Goal: Transaction & Acquisition: Purchase product/service

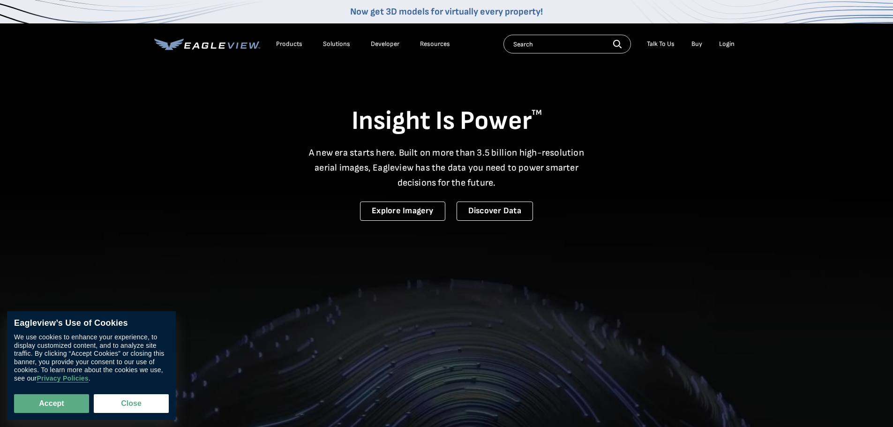
click at [727, 43] on div "Login" at bounding box center [726, 44] width 15 height 8
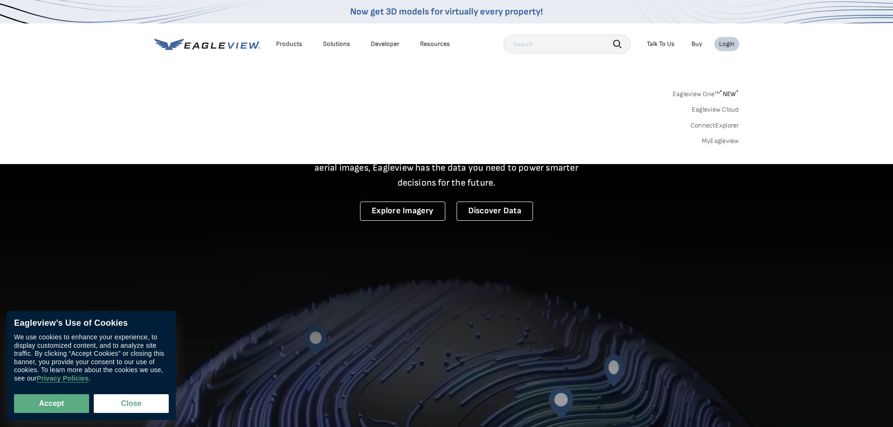
click at [722, 45] on div "Login" at bounding box center [726, 44] width 15 height 8
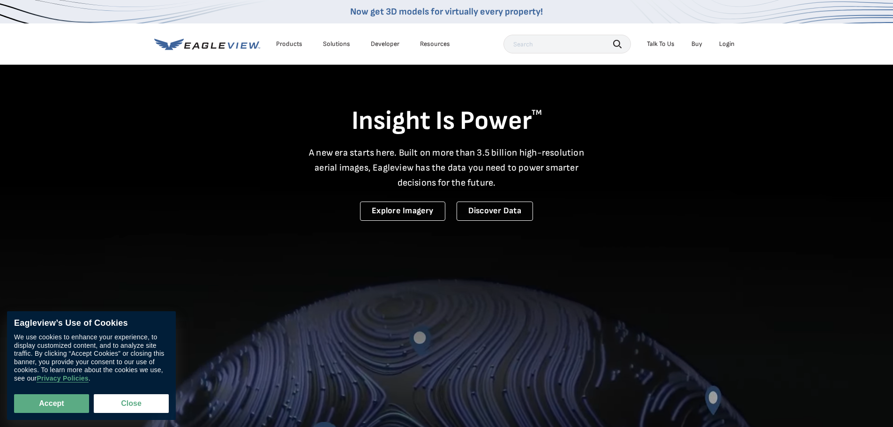
click at [721, 46] on div "Login" at bounding box center [726, 44] width 15 height 8
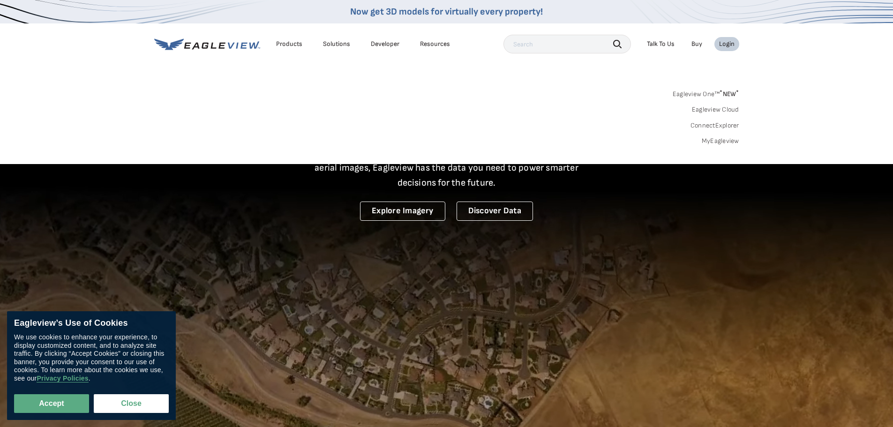
click at [704, 94] on link "Eagleview One™ * NEW *" at bounding box center [706, 92] width 67 height 11
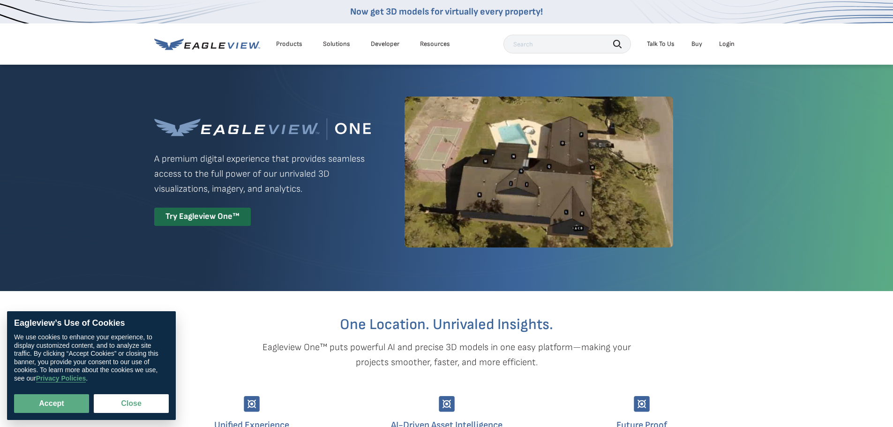
click at [294, 46] on div "Products" at bounding box center [289, 44] width 26 height 8
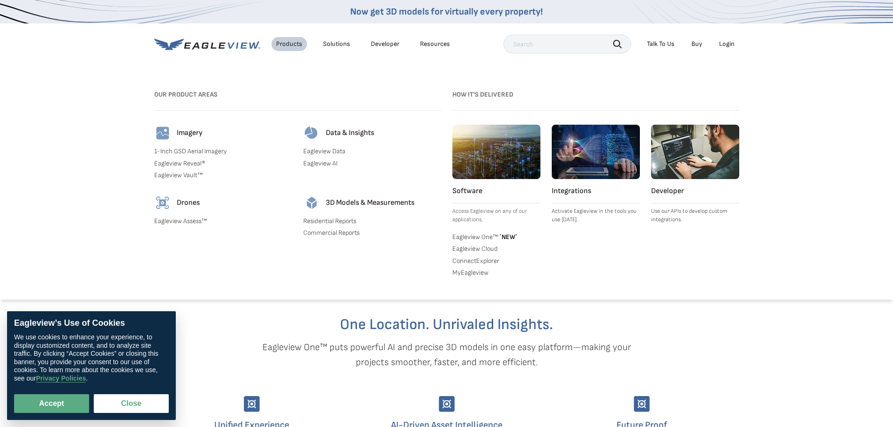
click at [340, 219] on link "Residential Reports" at bounding box center [372, 221] width 138 height 8
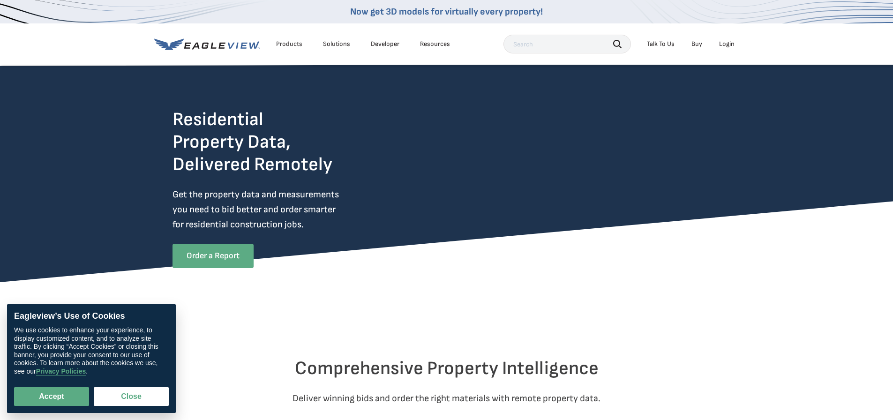
click at [233, 257] on link "Order a Report" at bounding box center [213, 256] width 81 height 24
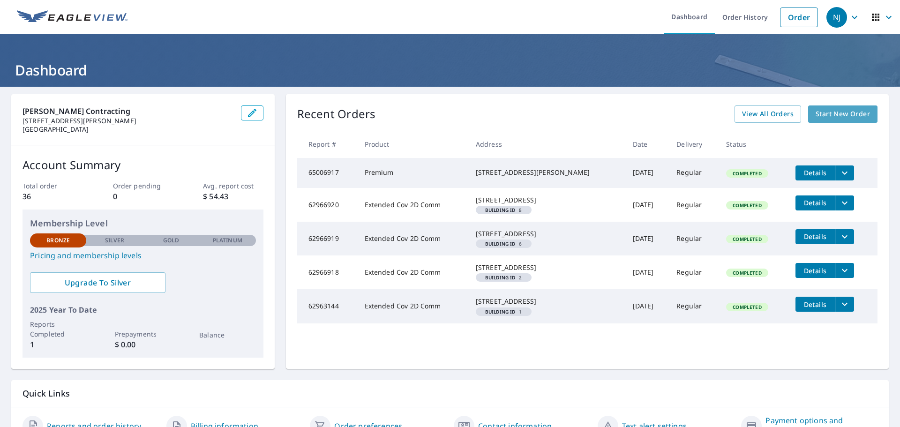
click at [821, 116] on span "Start New Order" at bounding box center [843, 114] width 54 height 12
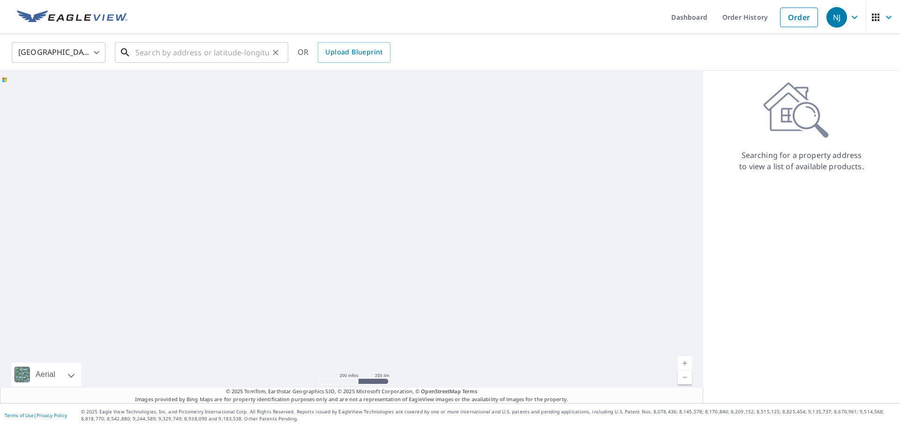
click at [258, 57] on input "text" at bounding box center [203, 52] width 134 height 26
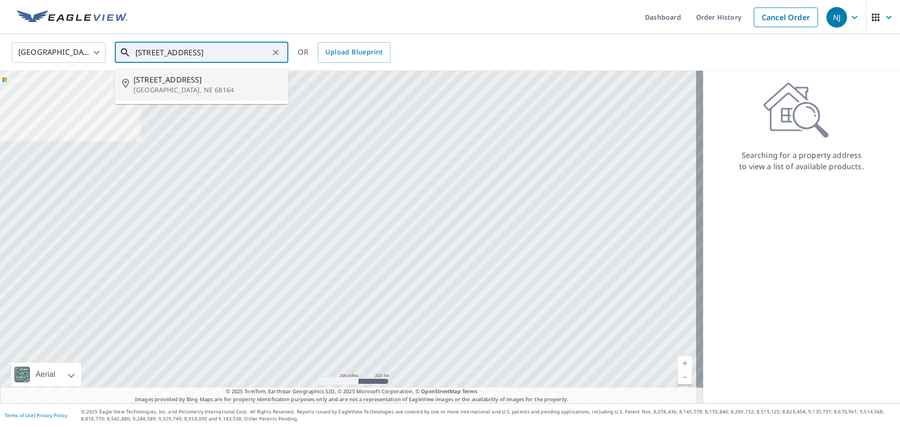
click at [206, 87] on p "Omaha, NE 68164" at bounding box center [207, 89] width 147 height 9
type input "5022 N 135th Ave Omaha, NE 68164"
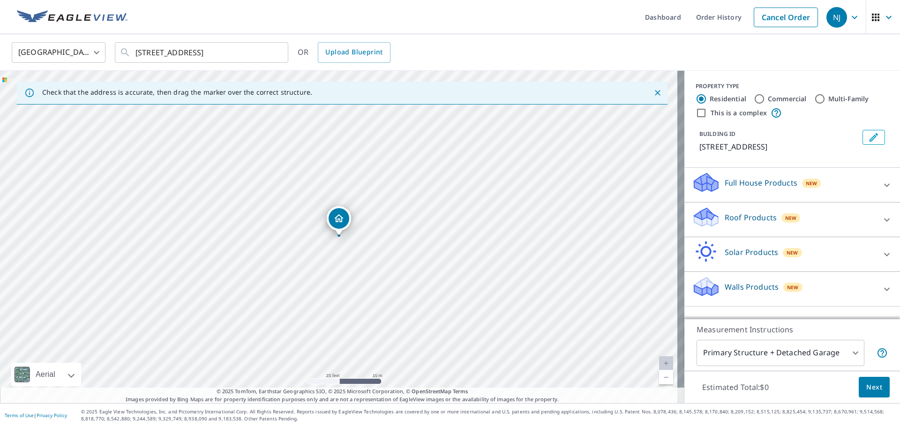
click at [745, 188] on p "Full House Products" at bounding box center [761, 182] width 73 height 11
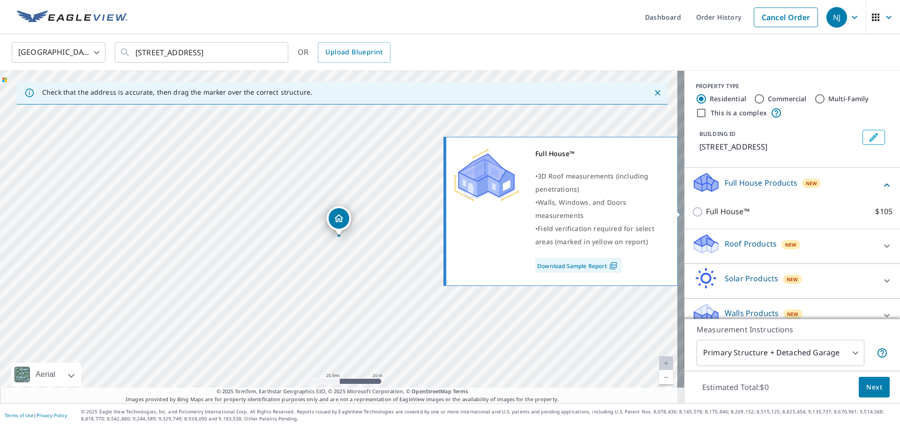
click at [731, 215] on p "Full House™" at bounding box center [728, 212] width 44 height 12
click at [706, 215] on input "Full House™ $105" at bounding box center [699, 211] width 14 height 11
checkbox input "true"
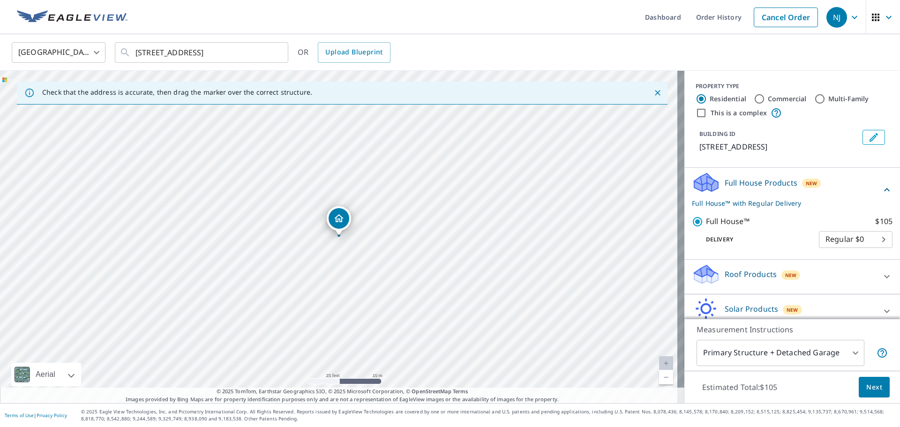
click at [826, 238] on body "NJ NJ Dashboard Order History Cancel Order NJ United States US ​ 5022 N 135th A…" at bounding box center [450, 213] width 900 height 427
click at [827, 240] on li "Regular $0" at bounding box center [842, 239] width 74 height 17
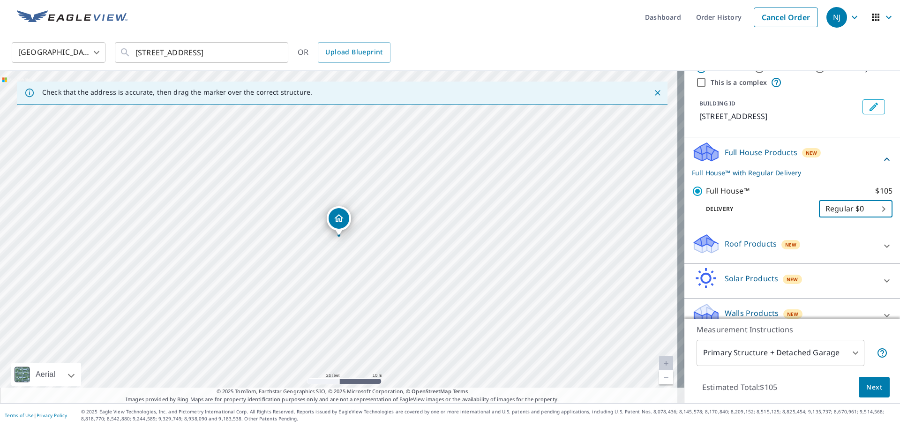
scroll to position [45, 0]
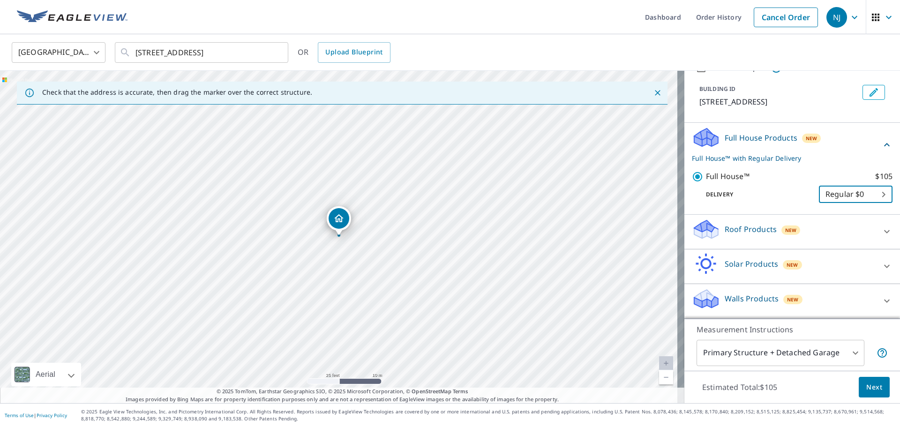
click at [761, 227] on p "Roof Products" at bounding box center [751, 229] width 52 height 11
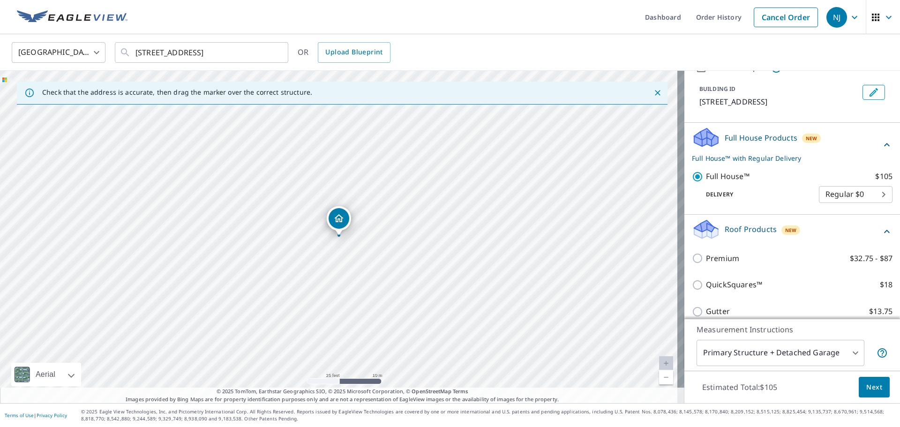
scroll to position [92, 0]
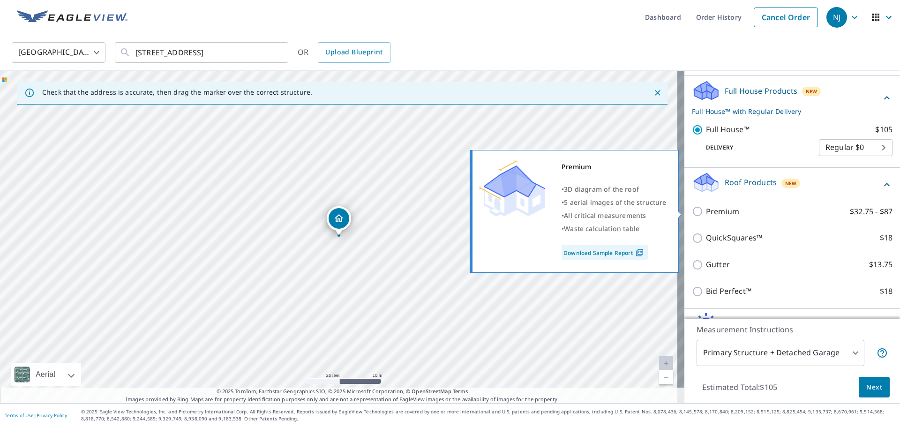
click at [719, 213] on p "Premium" at bounding box center [722, 212] width 33 height 12
click at [706, 213] on input "Premium $32.75 - $87" at bounding box center [699, 211] width 14 height 11
checkbox input "true"
checkbox input "false"
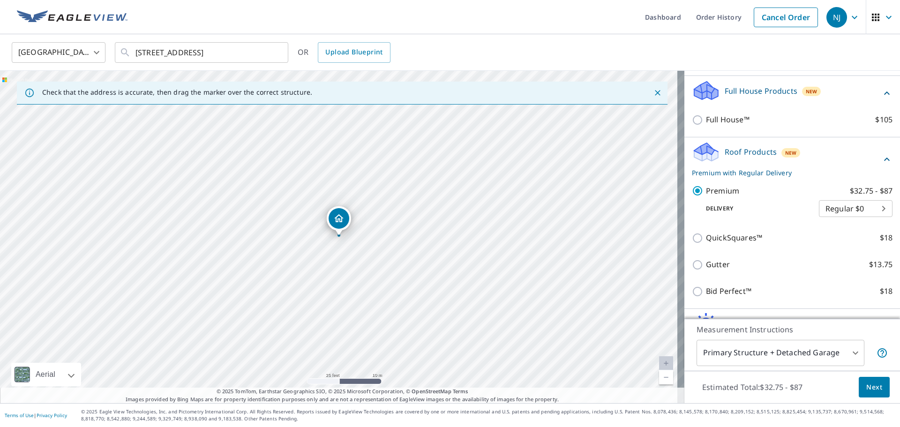
click at [820, 214] on body "NJ NJ Dashboard Order History Cancel Order NJ United States US ​ 5022 N 135th A…" at bounding box center [450, 213] width 900 height 427
click at [821, 212] on li "Regular $0" at bounding box center [842, 208] width 74 height 17
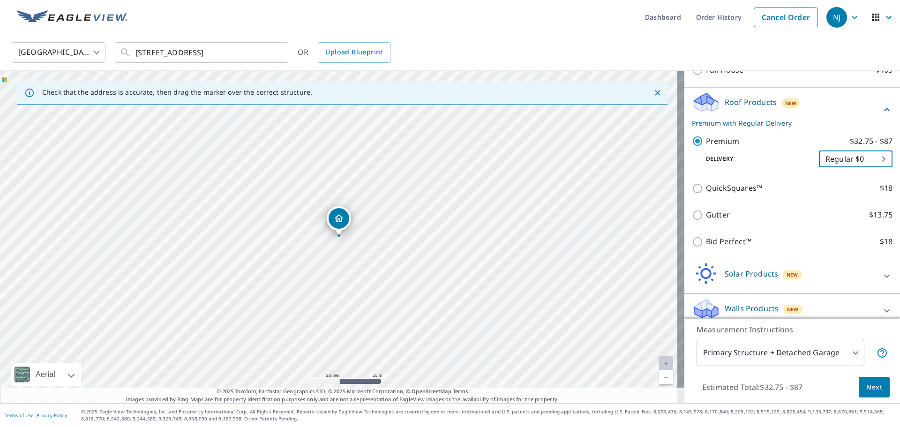
scroll to position [151, 0]
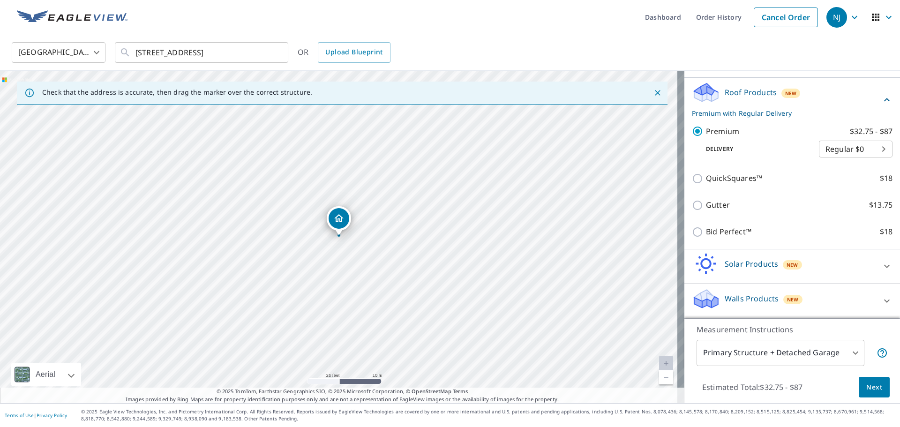
click at [753, 297] on p "Walls Products" at bounding box center [752, 298] width 54 height 11
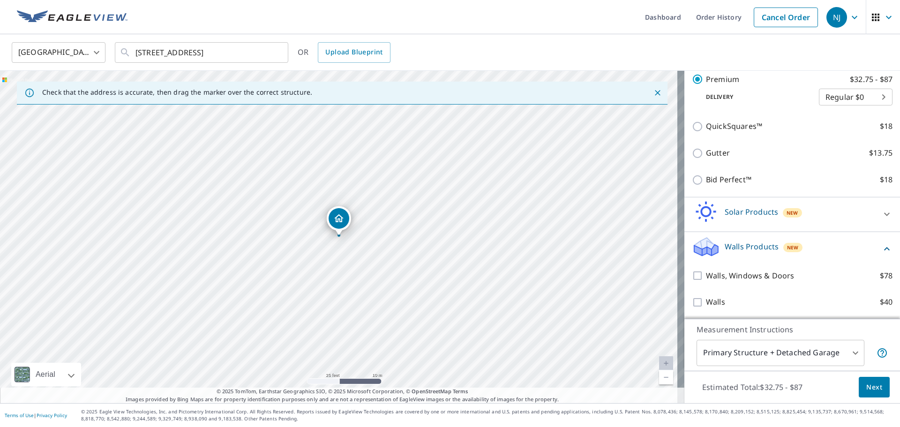
scroll to position [204, 0]
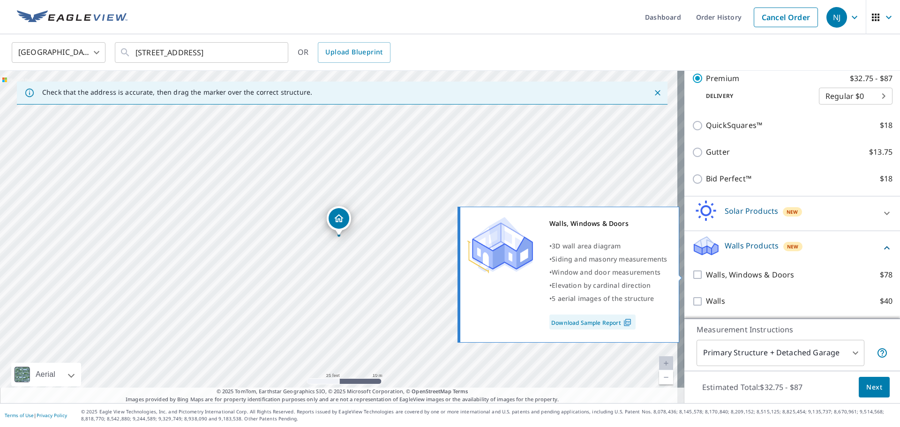
click at [692, 274] on input "Walls, Windows & Doors $78" at bounding box center [699, 274] width 14 height 11
checkbox input "true"
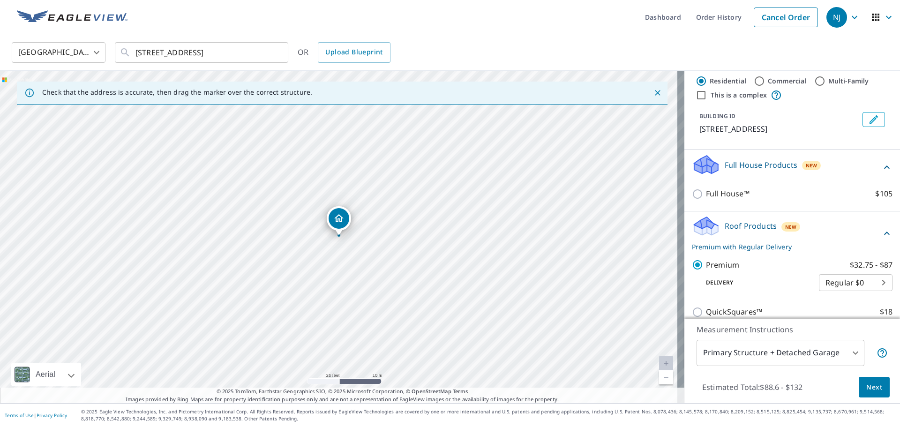
scroll to position [0, 0]
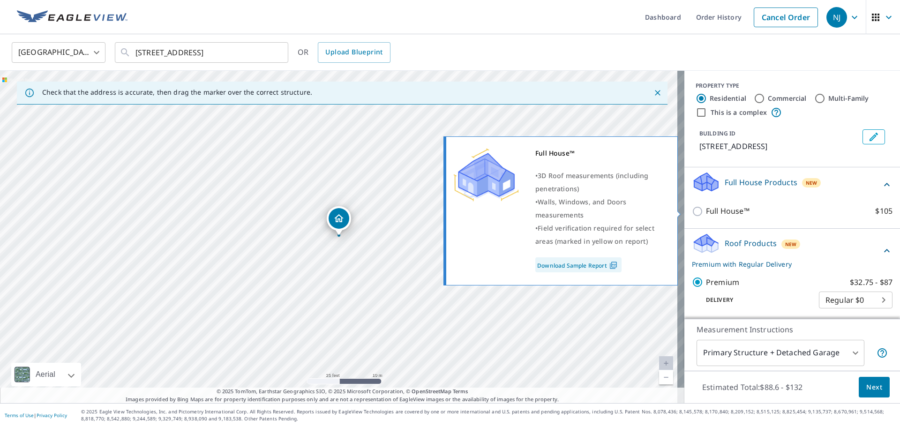
click at [727, 214] on p "Full House™" at bounding box center [728, 211] width 44 height 12
click at [706, 214] on input "Full House™ $105" at bounding box center [699, 211] width 14 height 11
checkbox input "true"
checkbox input "false"
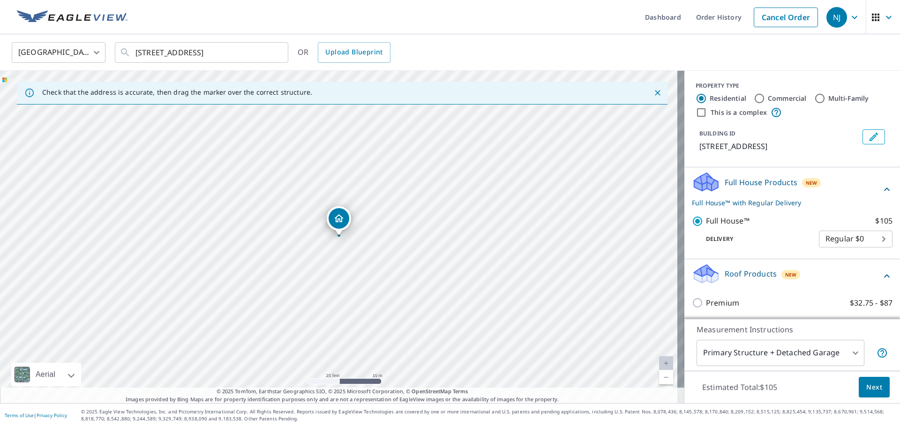
click at [734, 203] on p "Full House™ with Regular Delivery" at bounding box center [786, 203] width 189 height 10
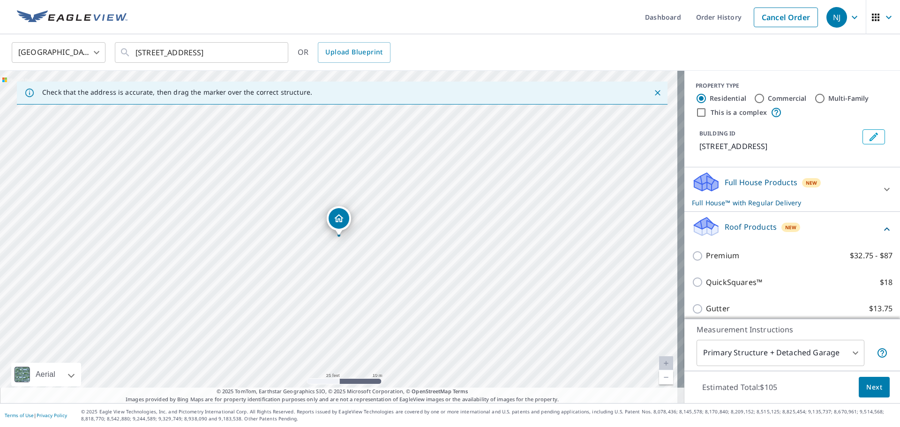
click at [734, 203] on p "Full House™ with Regular Delivery" at bounding box center [784, 203] width 184 height 10
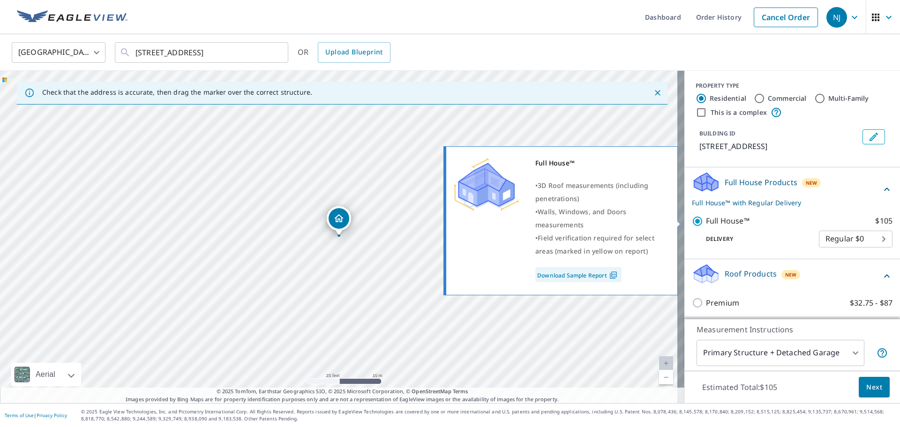
click at [598, 275] on link "Download Sample Report" at bounding box center [579, 274] width 86 height 15
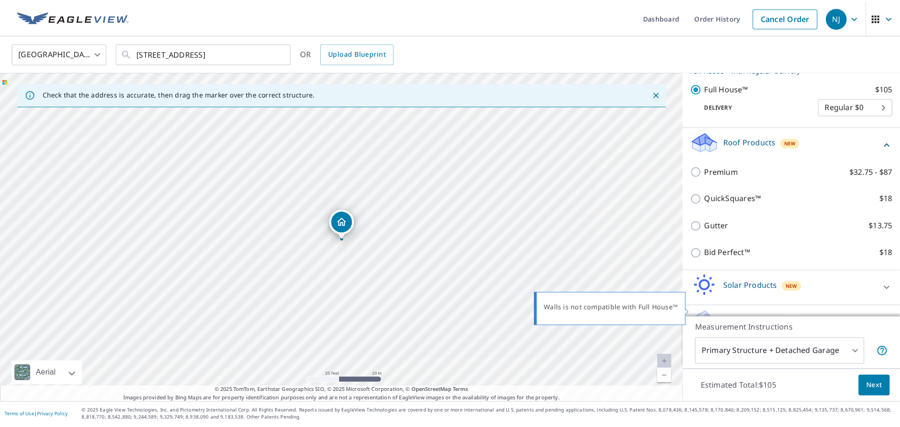
scroll to position [17, 0]
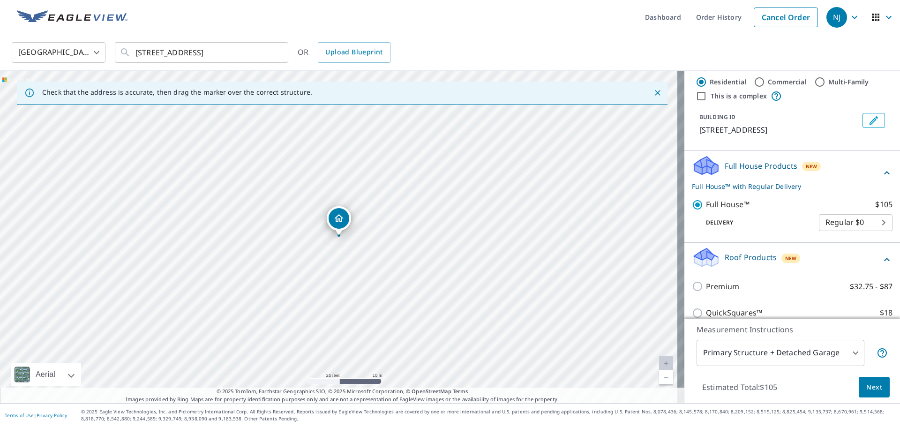
click at [799, 353] on body "NJ NJ Dashboard Order History Cancel Order NJ United States US ​ 5022 N 135th A…" at bounding box center [450, 213] width 900 height 427
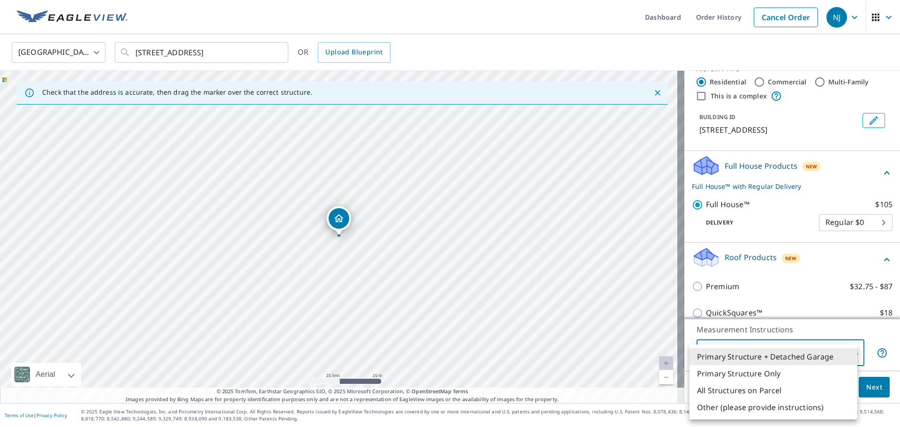
click at [800, 373] on li "Primary Structure Only" at bounding box center [774, 373] width 168 height 17
type input "2"
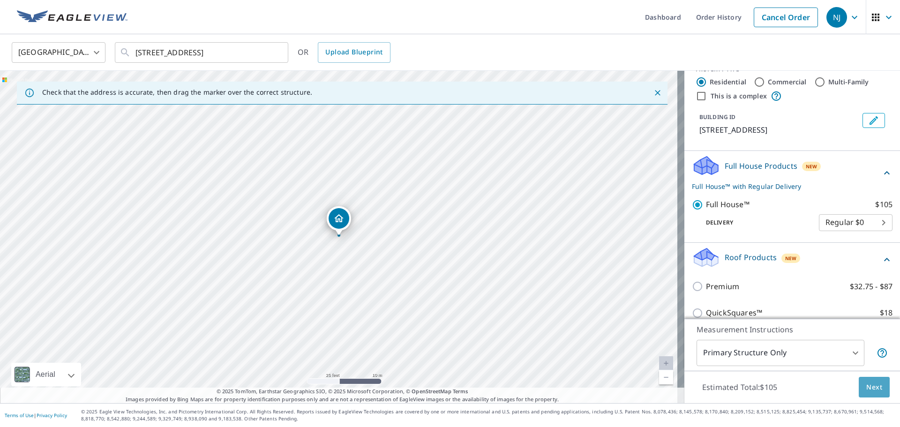
click at [867, 389] on span "Next" at bounding box center [875, 388] width 16 height 12
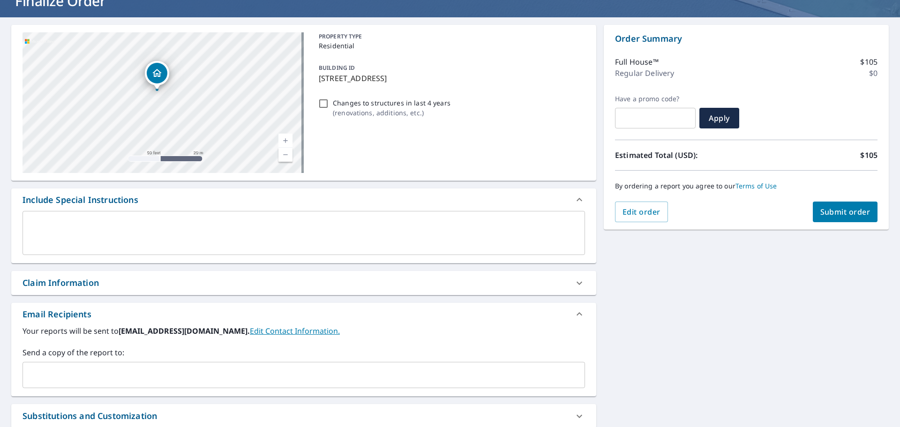
scroll to position [23, 0]
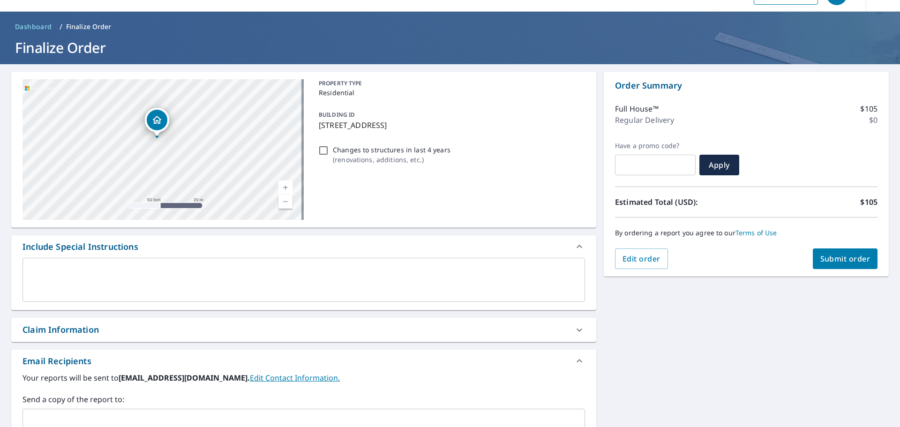
click at [832, 257] on span "Submit order" at bounding box center [846, 259] width 50 height 10
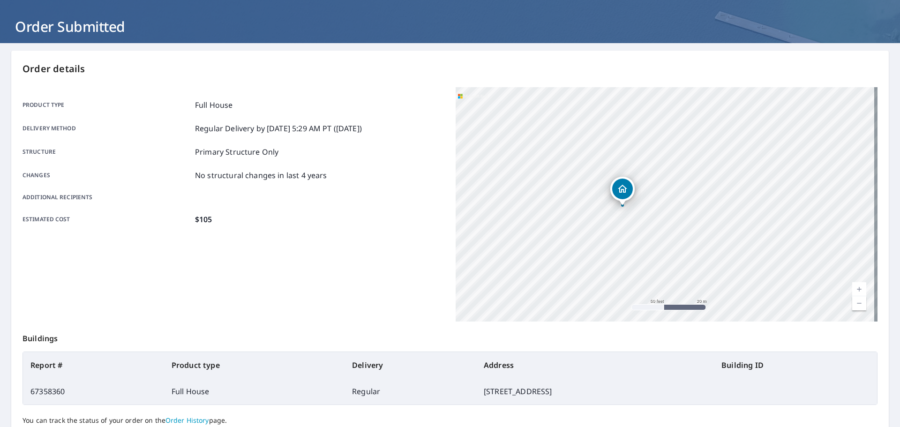
scroll to position [31, 0]
